Goal: Navigation & Orientation: Find specific page/section

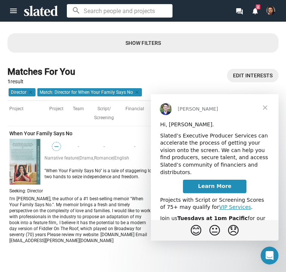
click at [264, 107] on span "Close" at bounding box center [265, 107] width 27 height 27
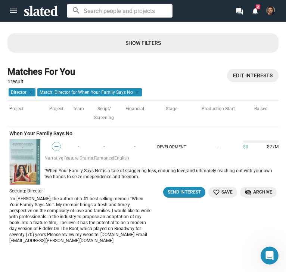
click at [40, 9] on icon at bounding box center [41, 11] width 34 height 10
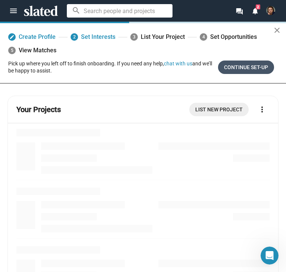
click at [240, 68] on span "Continue Set-up" at bounding box center [246, 66] width 44 height 13
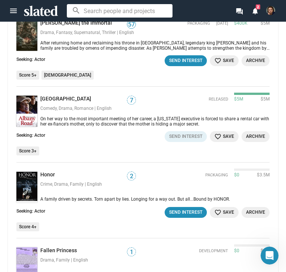
scroll to position [115, 0]
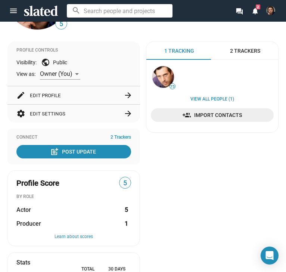
scroll to position [141, 0]
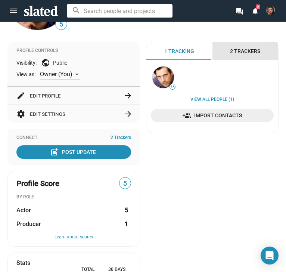
click at [240, 60] on div "2 Trackers" at bounding box center [245, 51] width 66 height 18
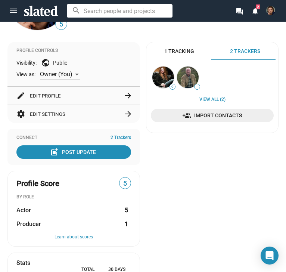
click at [177, 60] on div "1 Tracking" at bounding box center [179, 51] width 66 height 18
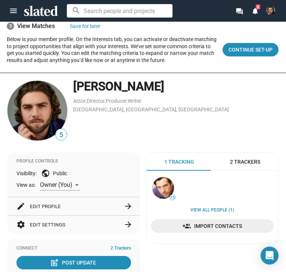
scroll to position [0, 0]
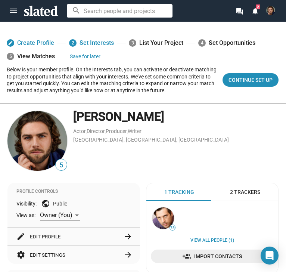
click at [28, 13] on icon at bounding box center [41, 11] width 34 height 10
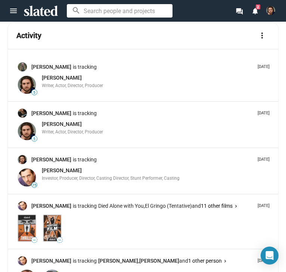
scroll to position [1198, 0]
